Goal: Task Accomplishment & Management: Use online tool/utility

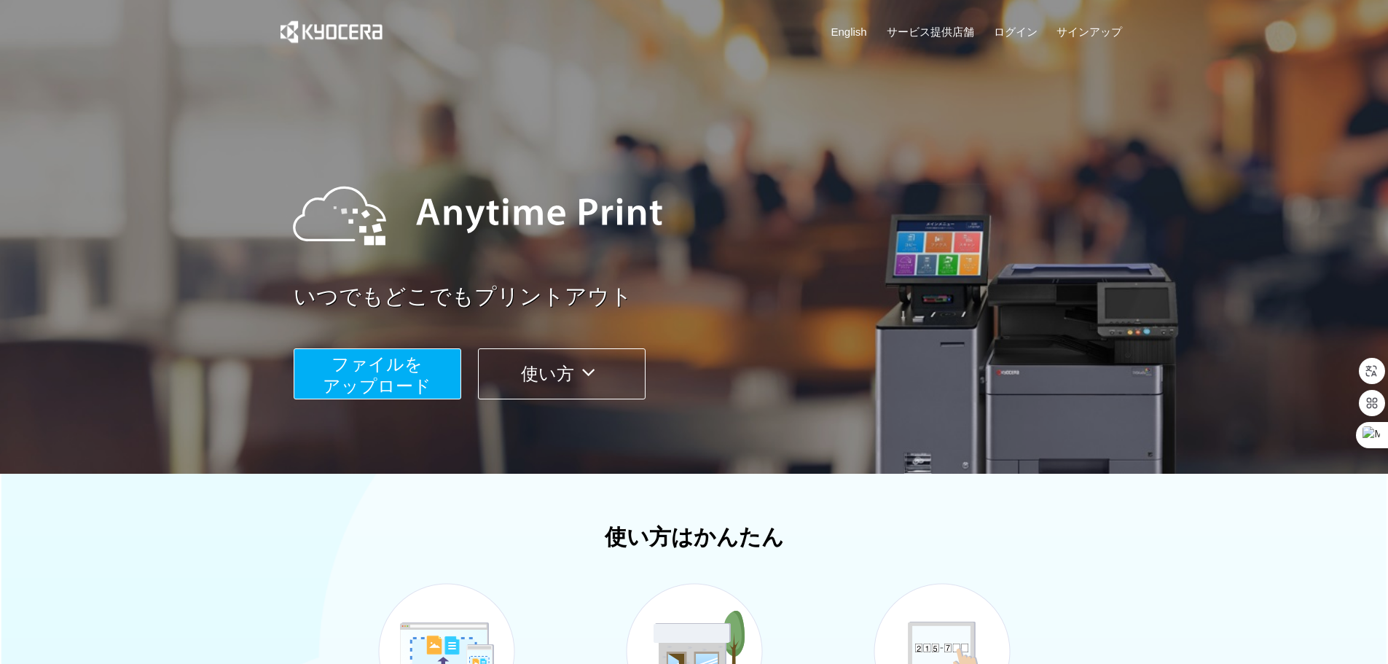
click at [436, 363] on button "ファイルを ​​アップロード" at bounding box center [378, 373] width 168 height 51
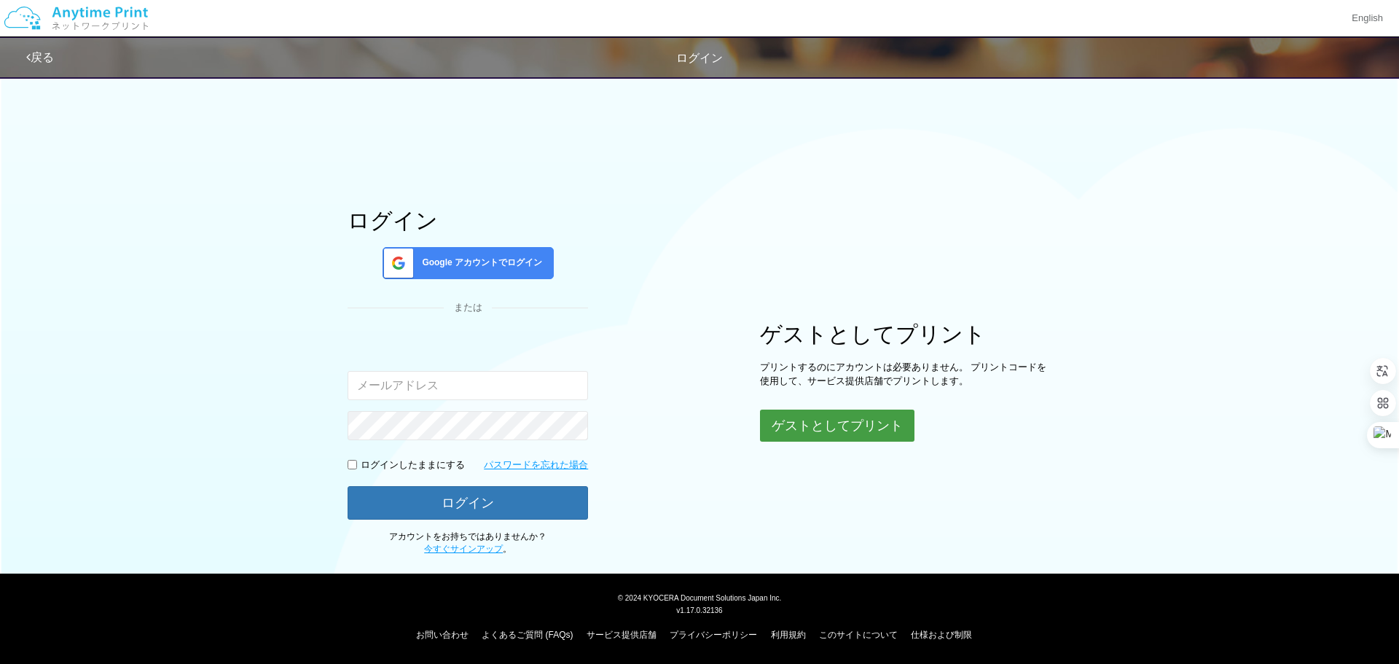
click at [797, 422] on button "ゲストとしてプリント" at bounding box center [837, 425] width 154 height 32
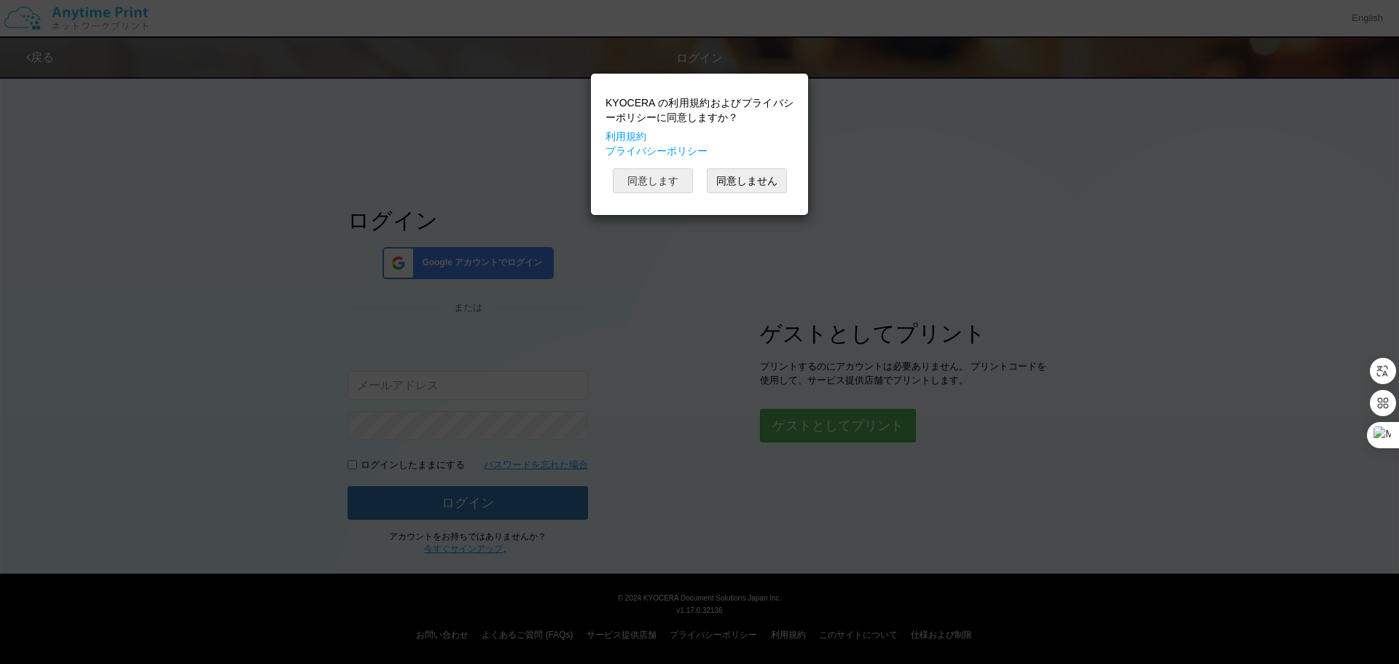
click at [664, 189] on button "同意します" at bounding box center [653, 180] width 80 height 25
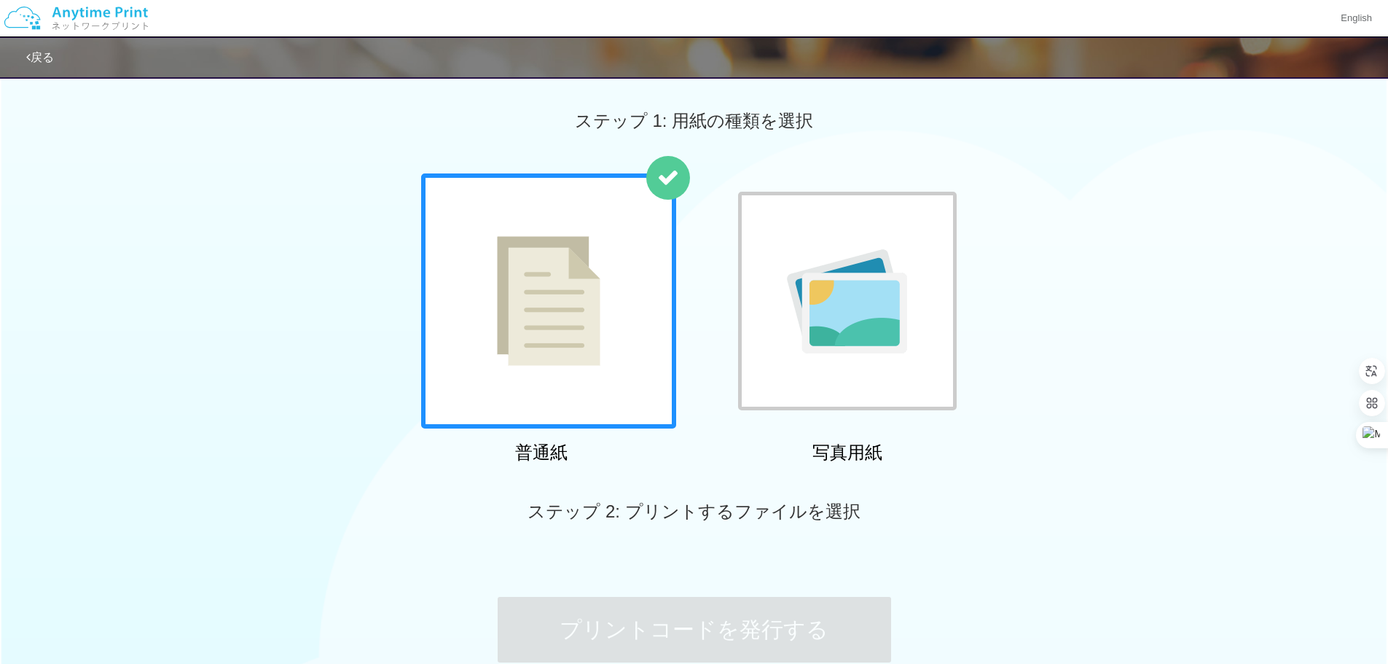
click at [575, 311] on div at bounding box center [548, 300] width 255 height 255
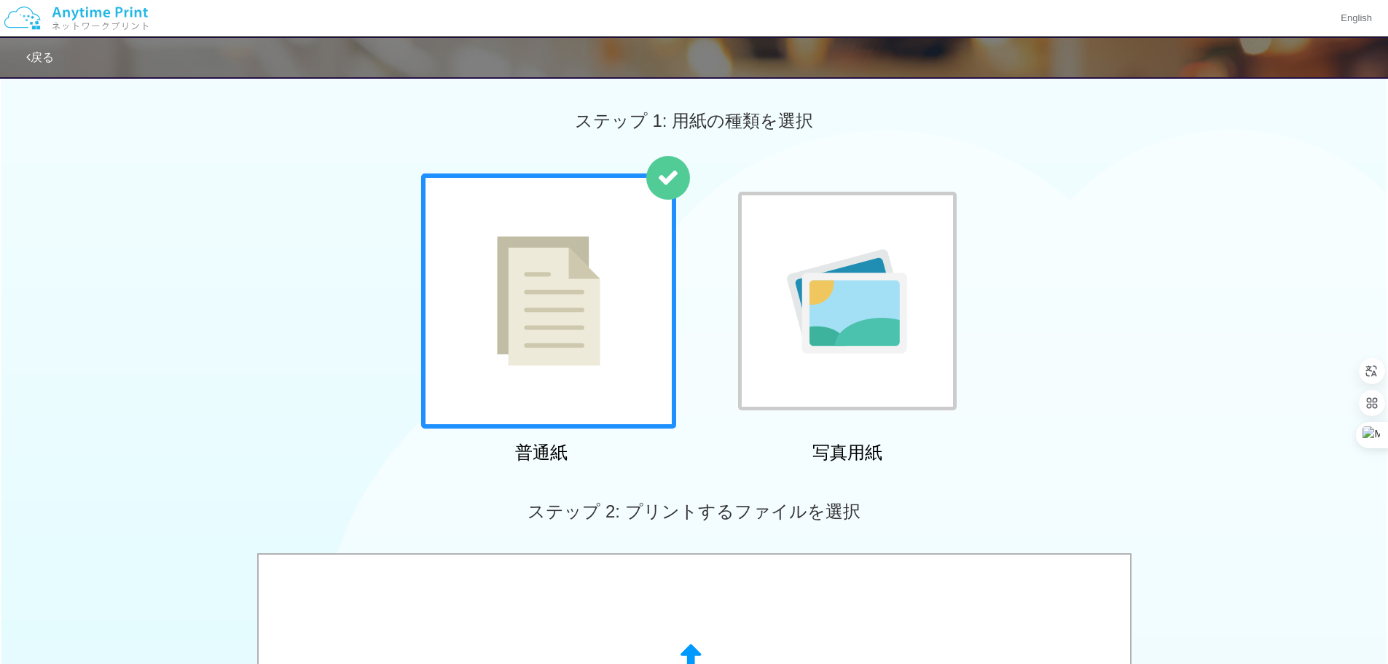
click at [558, 329] on img at bounding box center [548, 301] width 103 height 130
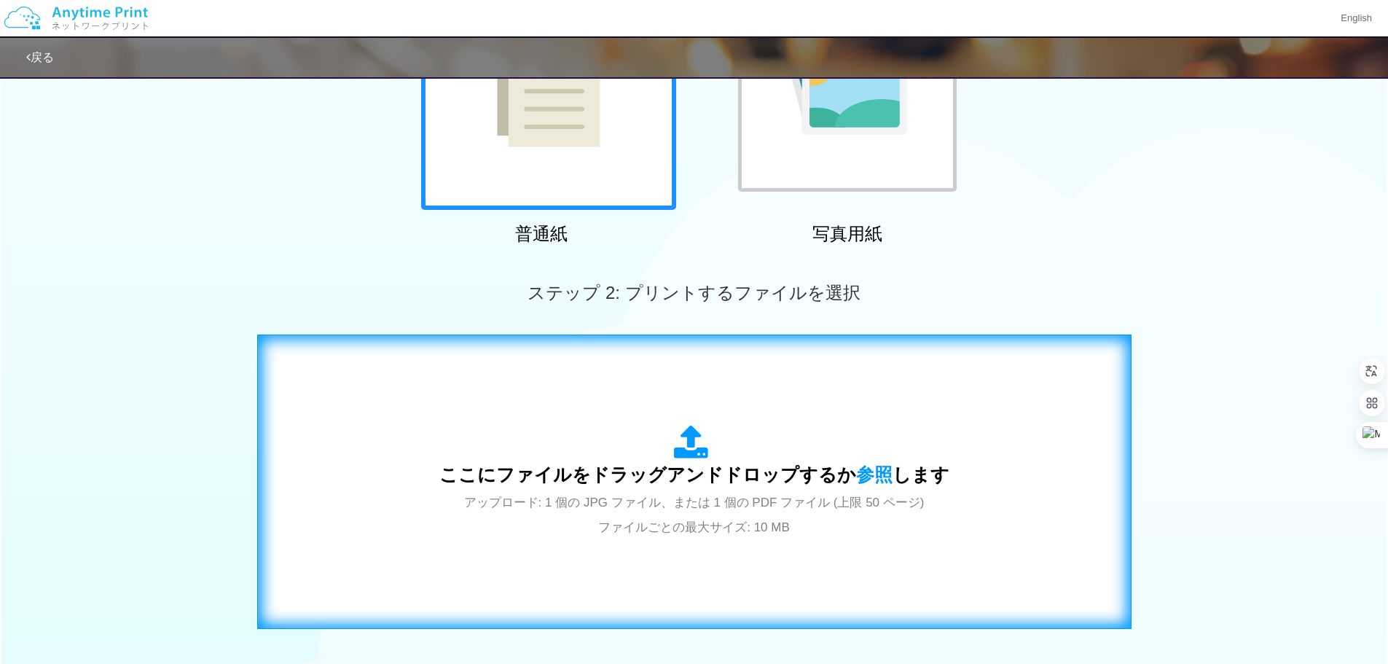
click at [683, 458] on icon at bounding box center [694, 443] width 41 height 36
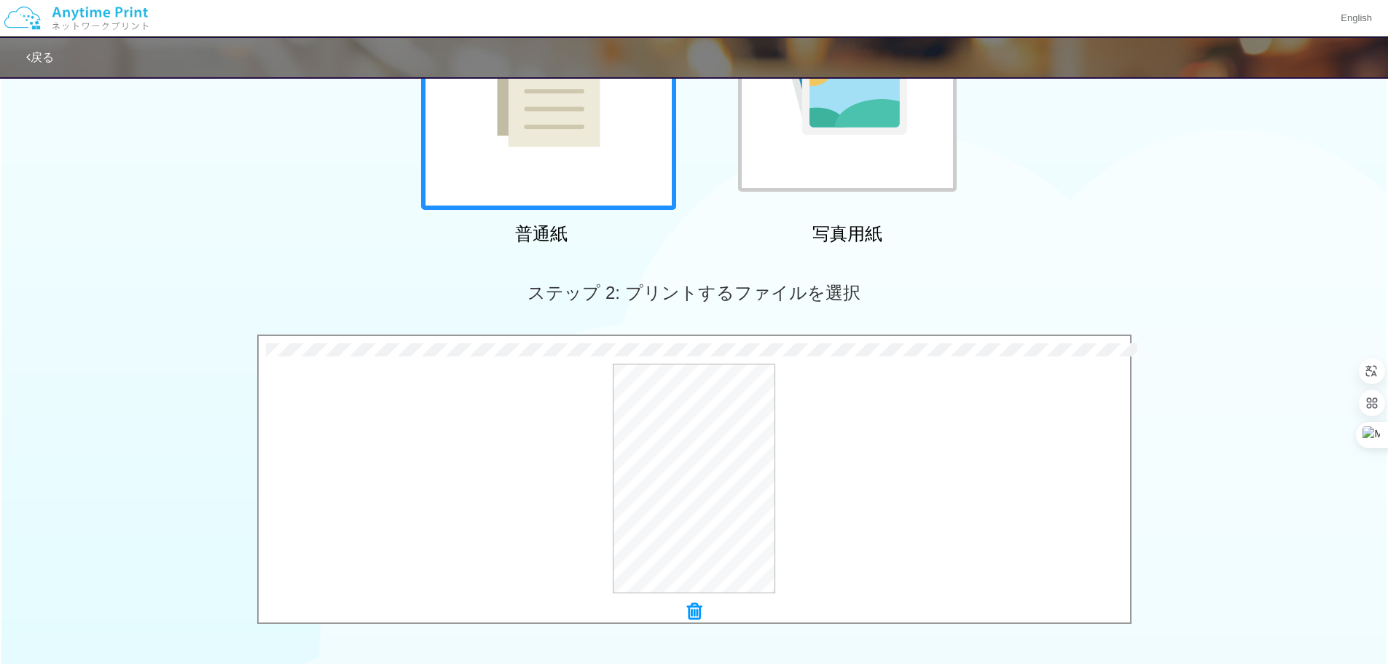
scroll to position [437, 0]
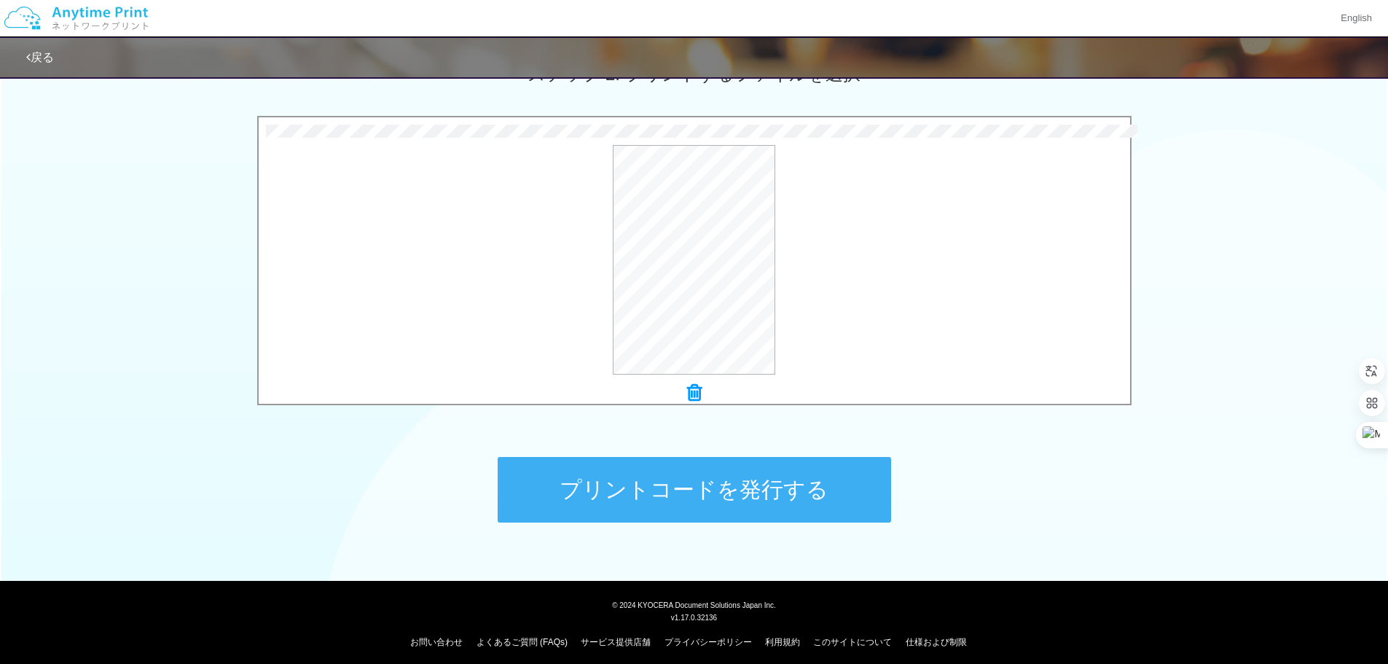
click at [722, 498] on button "プリントコードを発行する" at bounding box center [694, 490] width 393 height 66
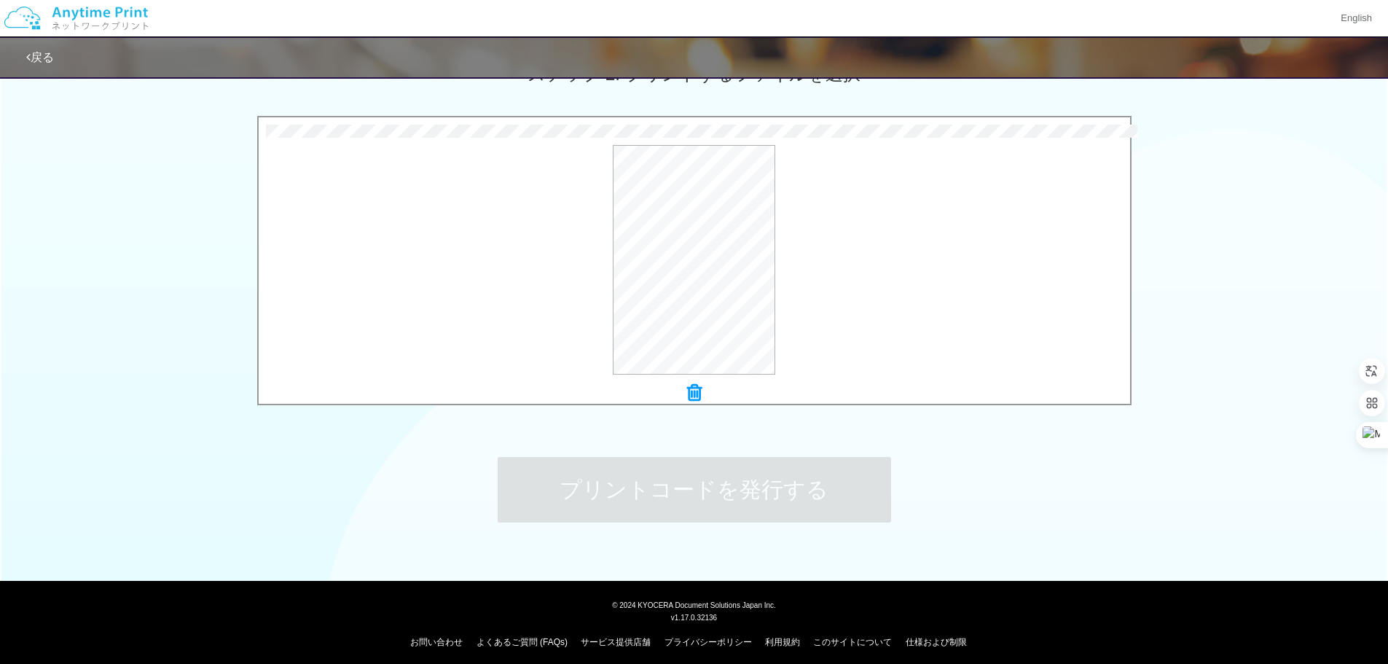
scroll to position [0, 0]
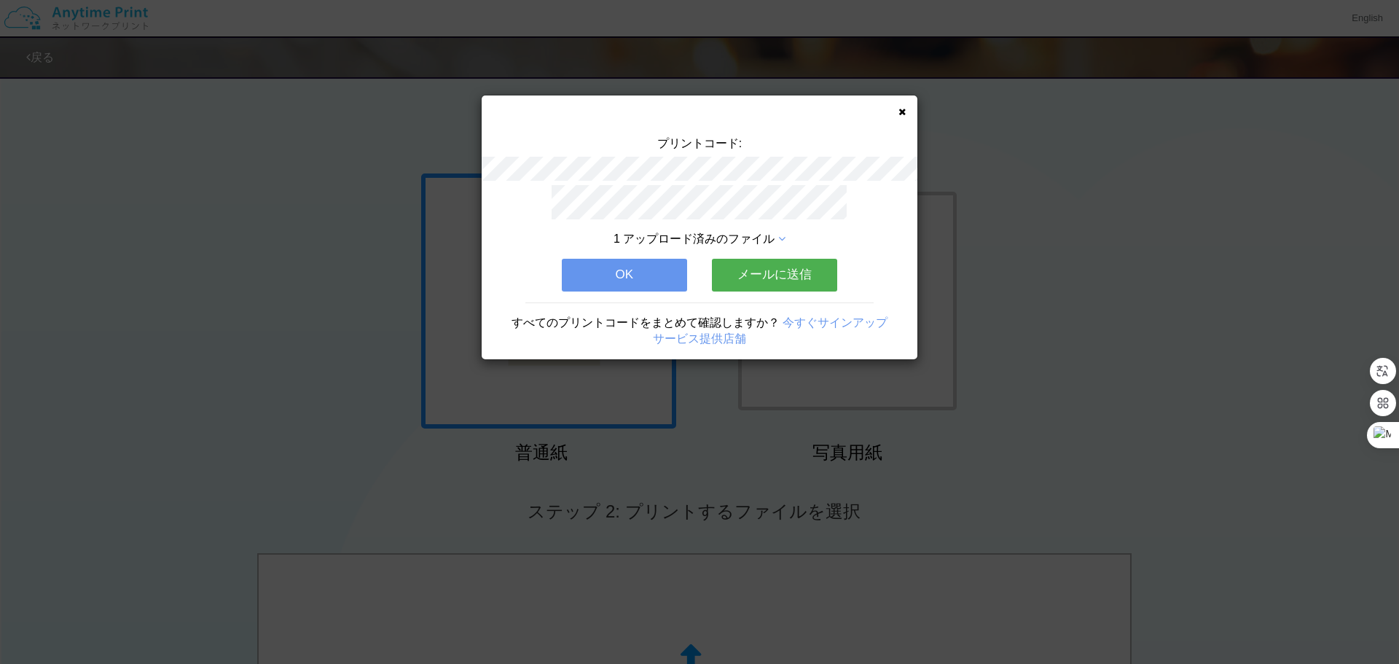
click at [617, 270] on button "OK" at bounding box center [624, 275] width 125 height 32
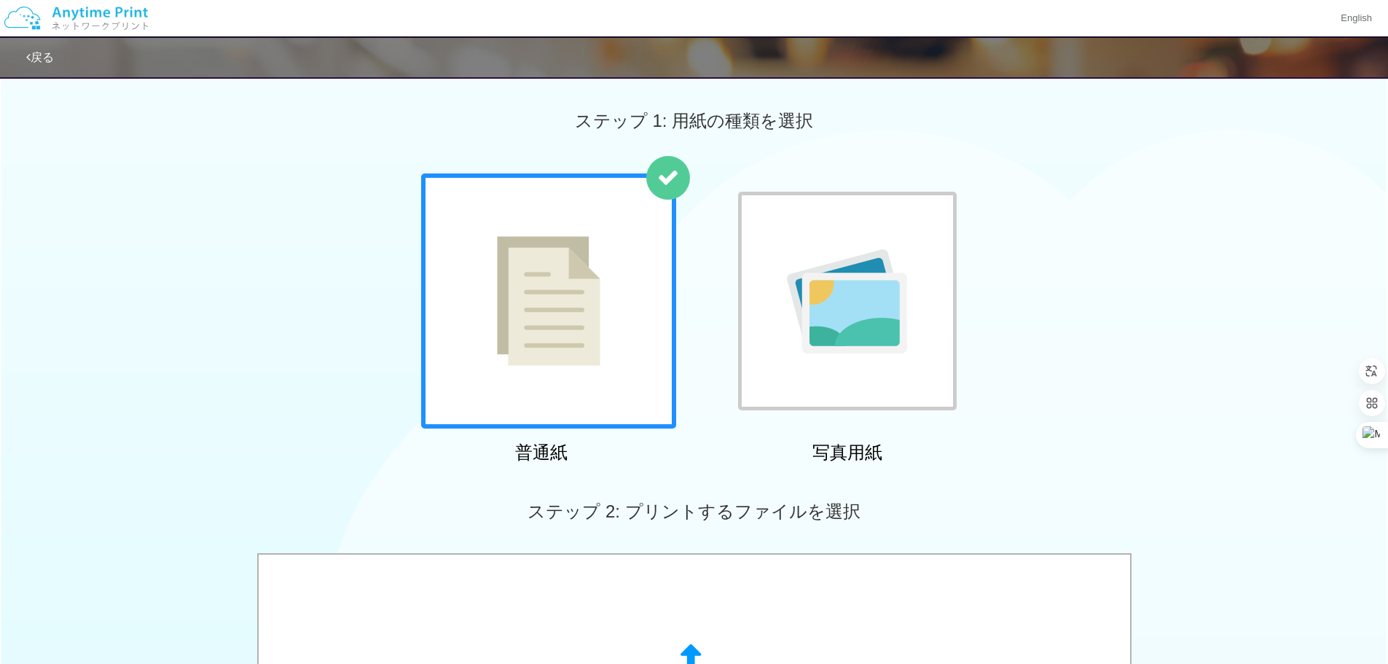
click at [1218, 371] on div "普通紙 写真用紙" at bounding box center [694, 321] width 1388 height 296
click at [27, 148] on div "ステップ 1: 用紙の種類を選択" at bounding box center [694, 120] width 1388 height 105
